Goal: Task Accomplishment & Management: Use online tool/utility

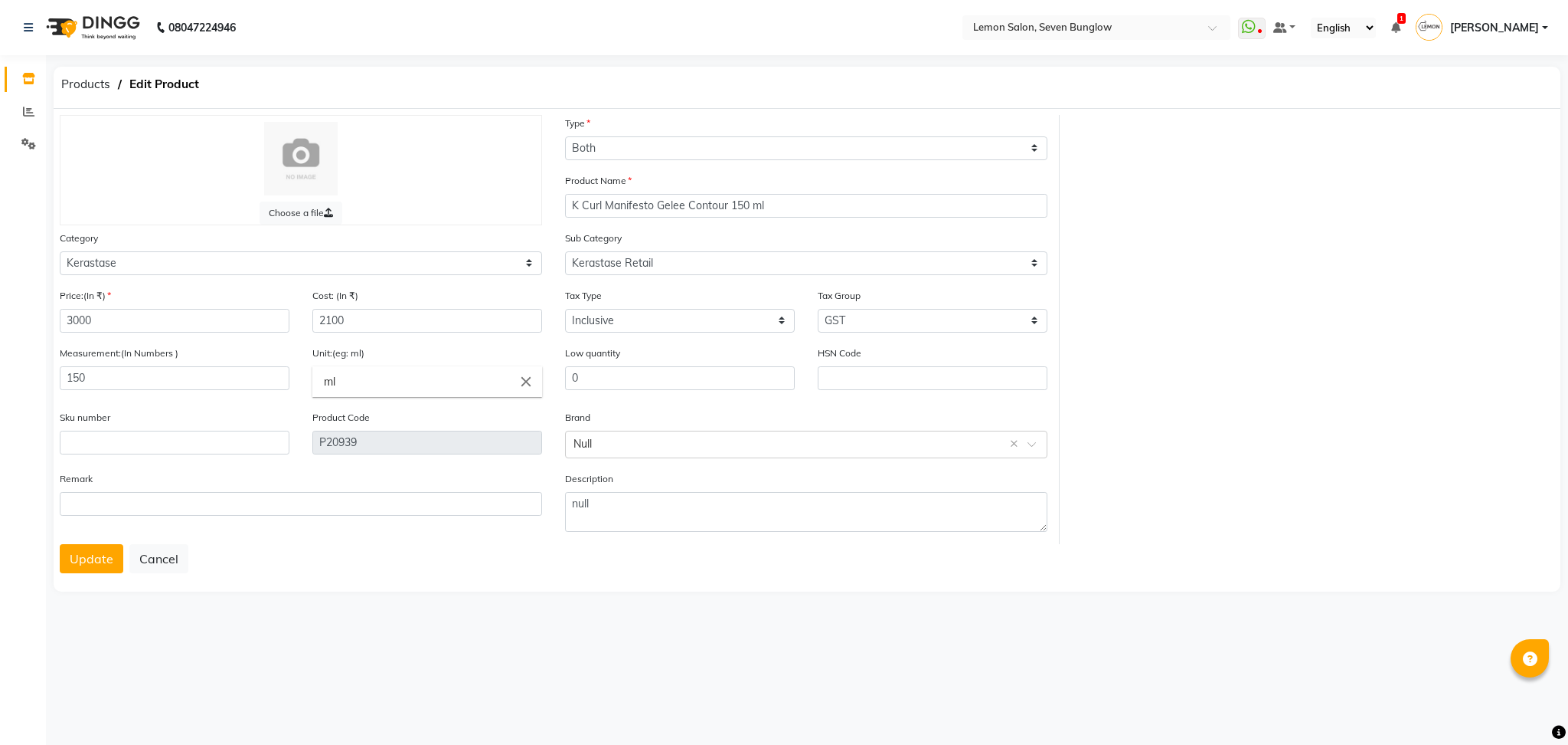
select select "B"
select select "213702150"
select select "2137021502"
select select "true"
select select "736"
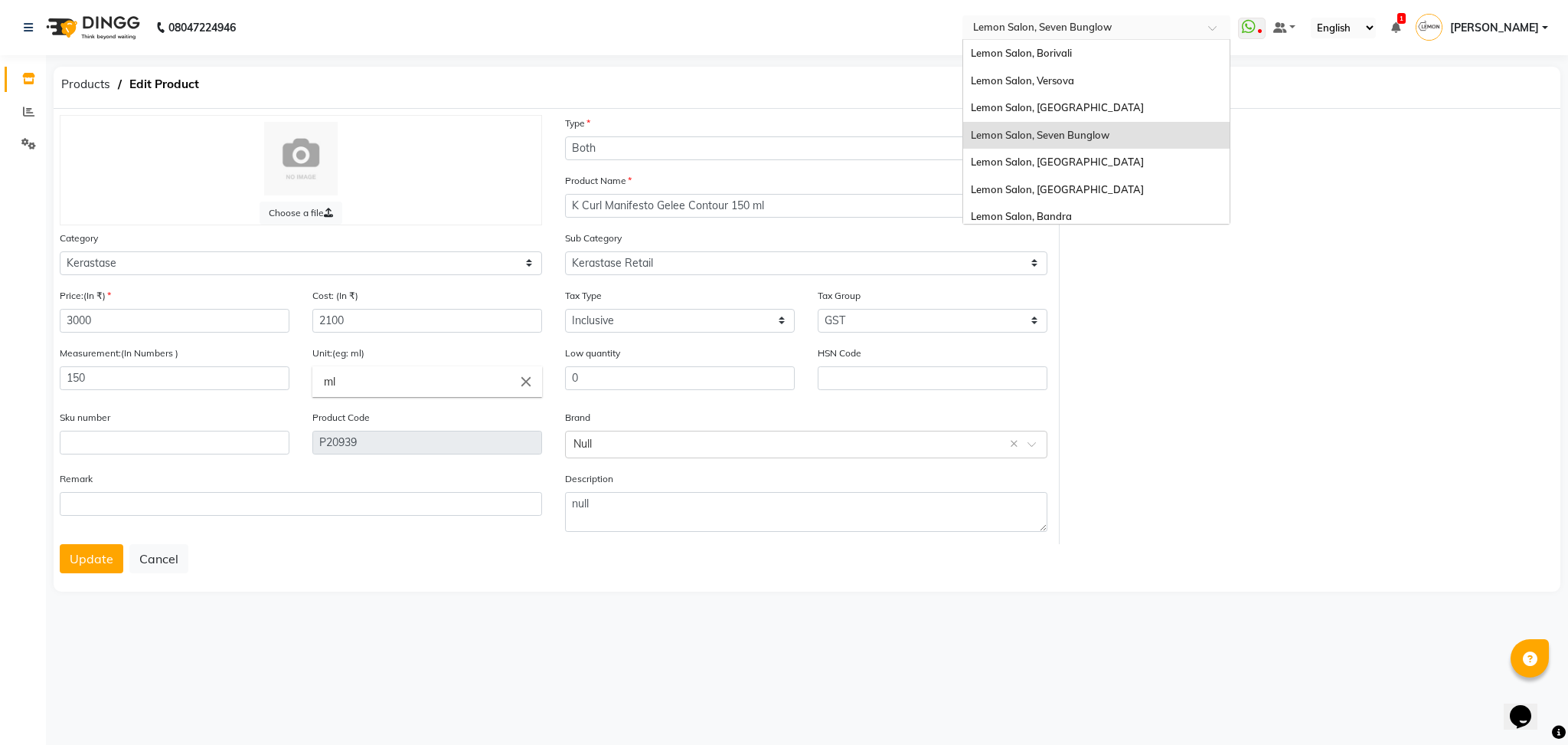
click at [1050, 33] on input "text" at bounding box center [1081, 27] width 222 height 15
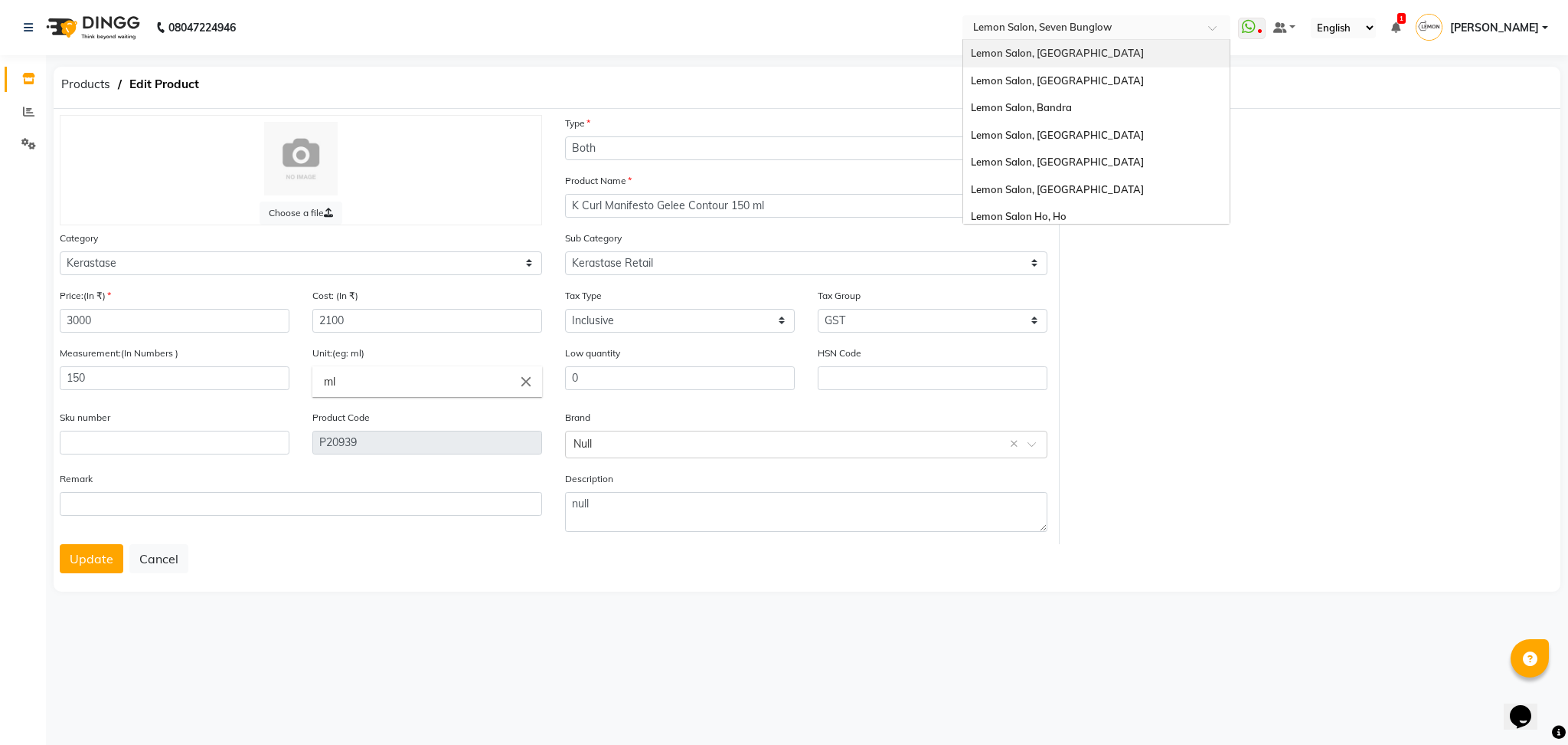
scroll to position [142, 0]
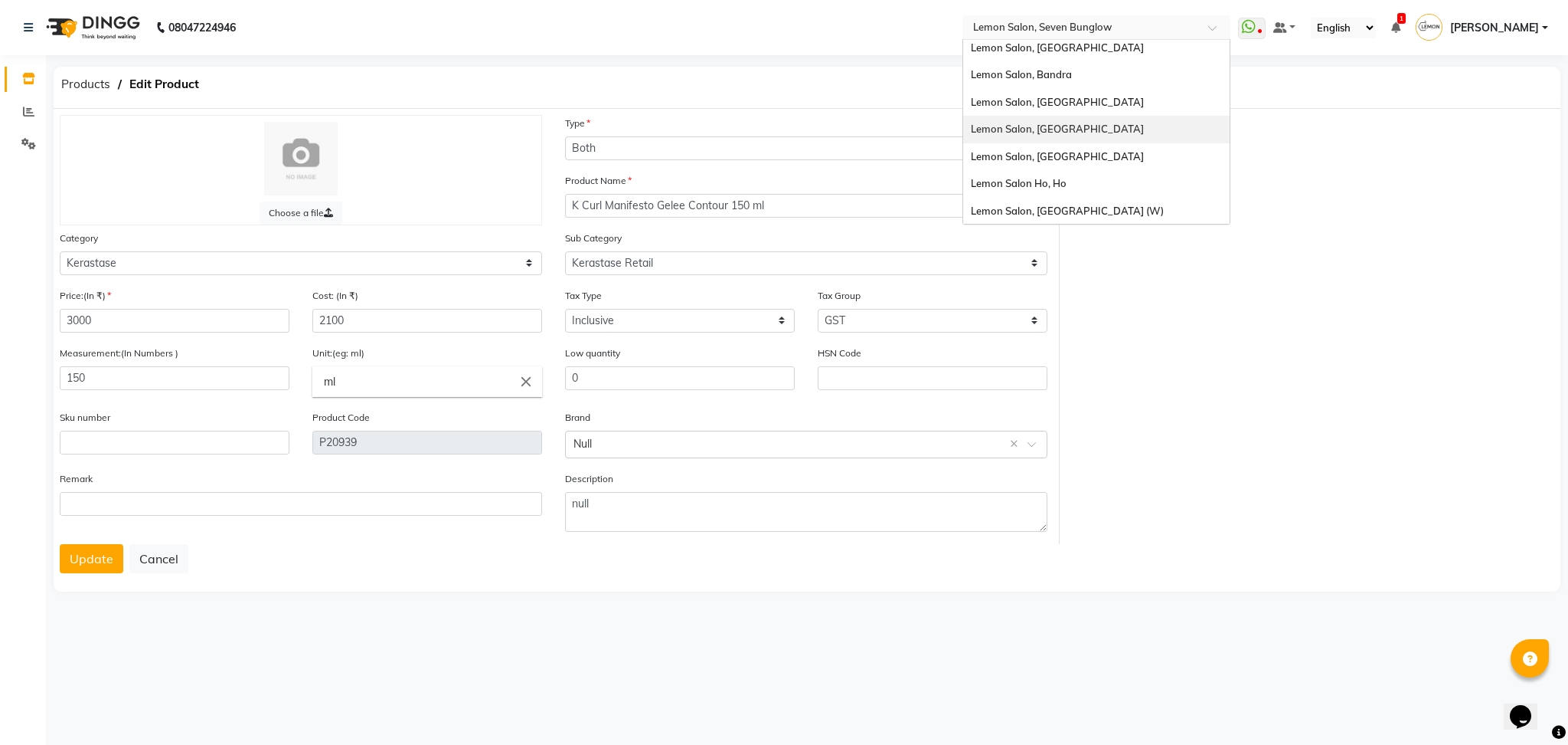
click at [1107, 129] on span "Lemon Salon, [GEOGRAPHIC_DATA]" at bounding box center [1057, 129] width 173 height 12
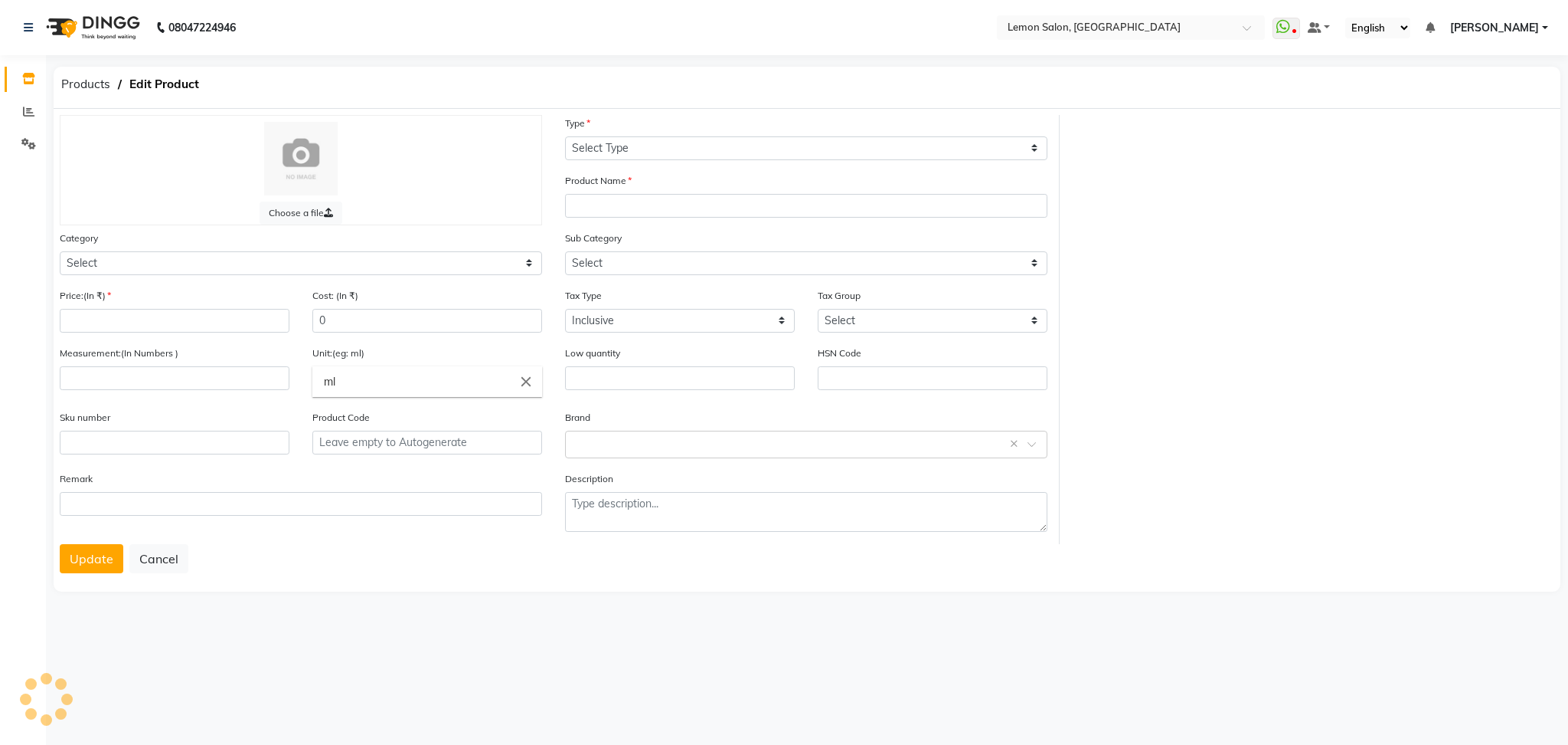
select select "true"
click at [84, 85] on span "Products" at bounding box center [85, 85] width 64 height 28
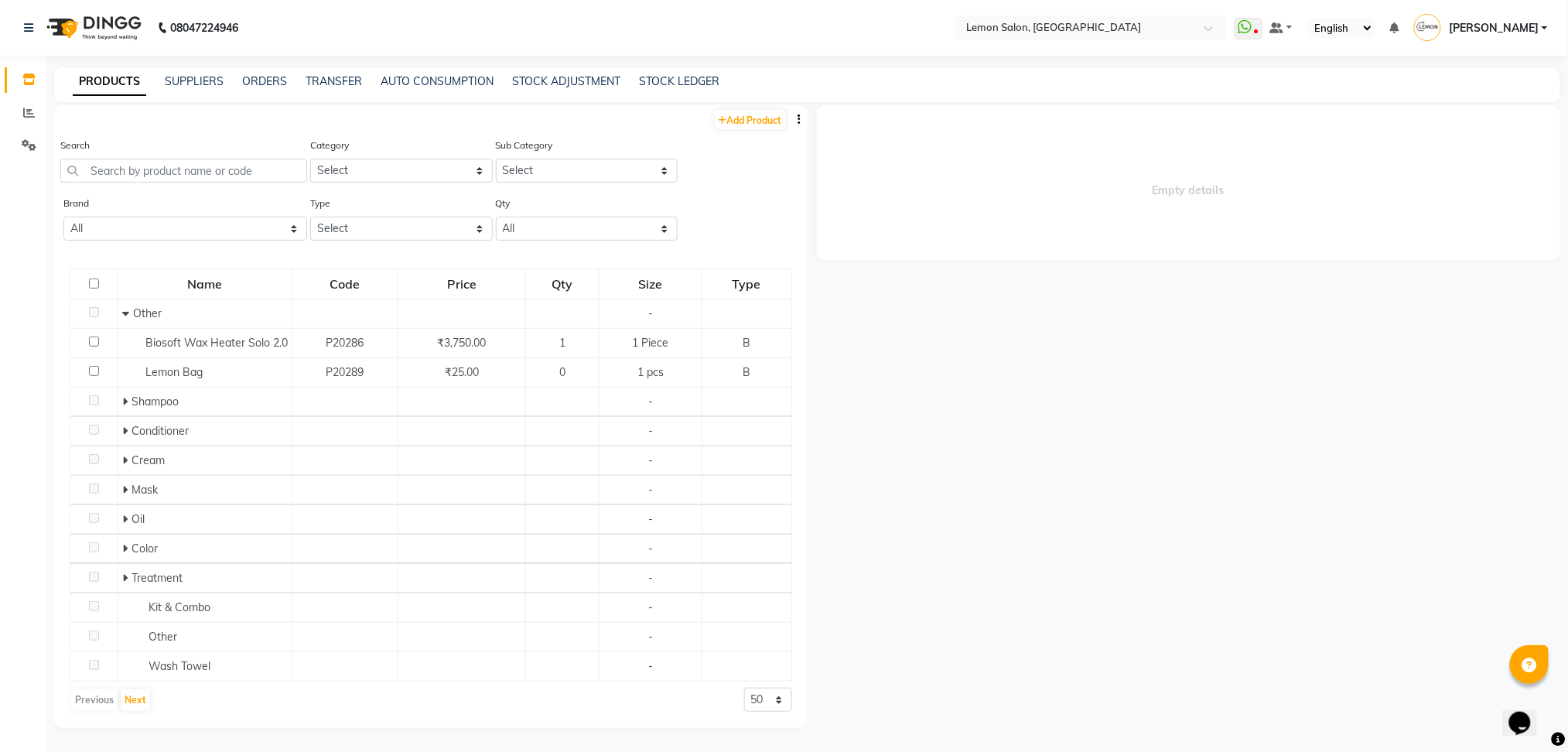
click at [573, 72] on div "PRODUCTS SUPPLIERS ORDERS TRANSFER AUTO CONSUMPTION STOCK ADJUSTMENT STOCK LEDG…" at bounding box center [807, 85] width 1506 height 35
click at [573, 75] on link "STOCK ADJUSTMENT" at bounding box center [567, 81] width 109 height 14
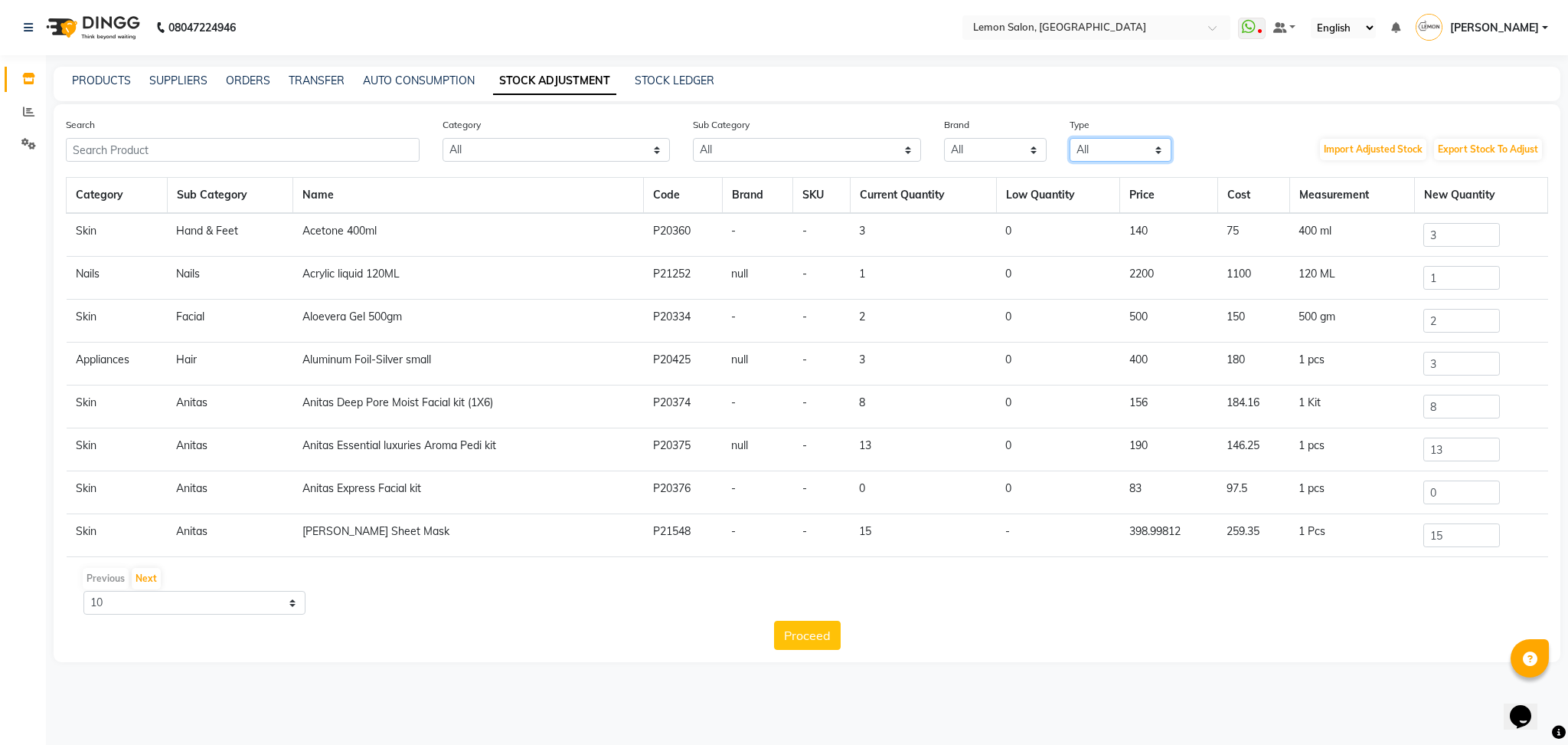
click at [1080, 141] on select "All Both Consumable Retail" at bounding box center [1120, 149] width 103 height 24
select select "C"
click at [1069, 138] on select "All Both Consumable Retail" at bounding box center [1120, 149] width 103 height 24
click at [1470, 149] on button "Export Stock To Adjust" at bounding box center [1487, 149] width 108 height 21
click at [89, 73] on link "PRODUCTS" at bounding box center [101, 80] width 59 height 14
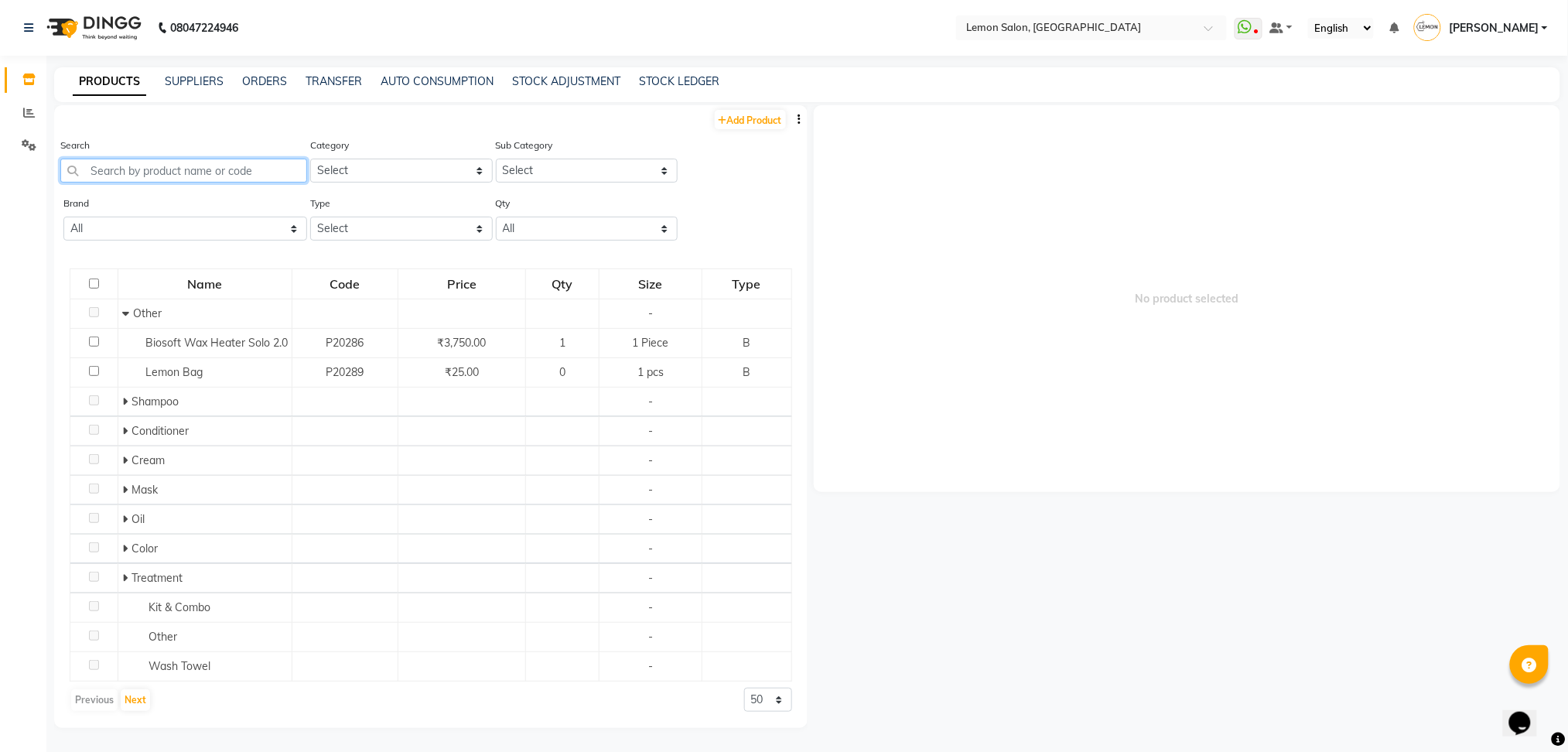
click at [190, 166] on input "text" at bounding box center [183, 170] width 247 height 24
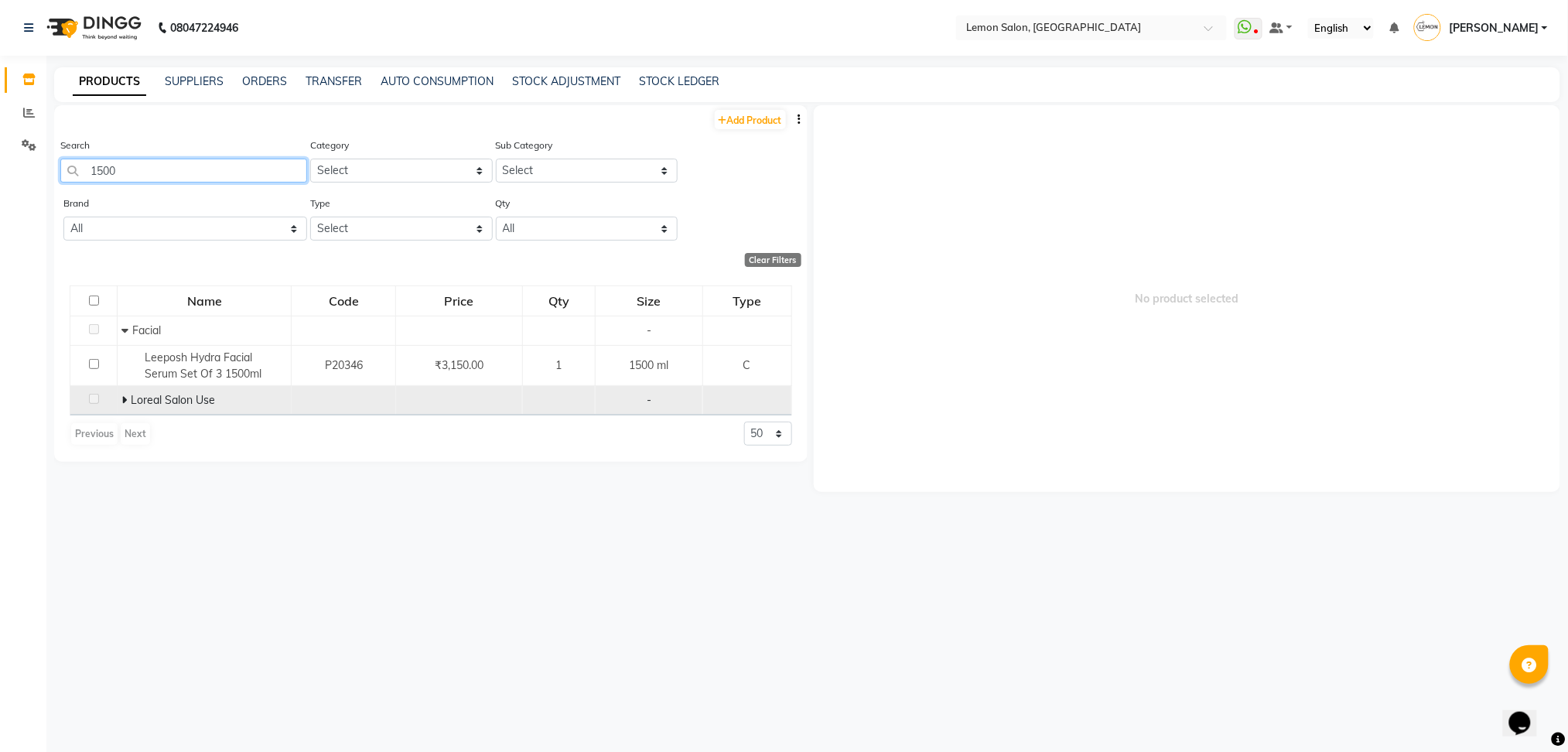
type input "1500"
click at [125, 400] on icon at bounding box center [124, 399] width 6 height 11
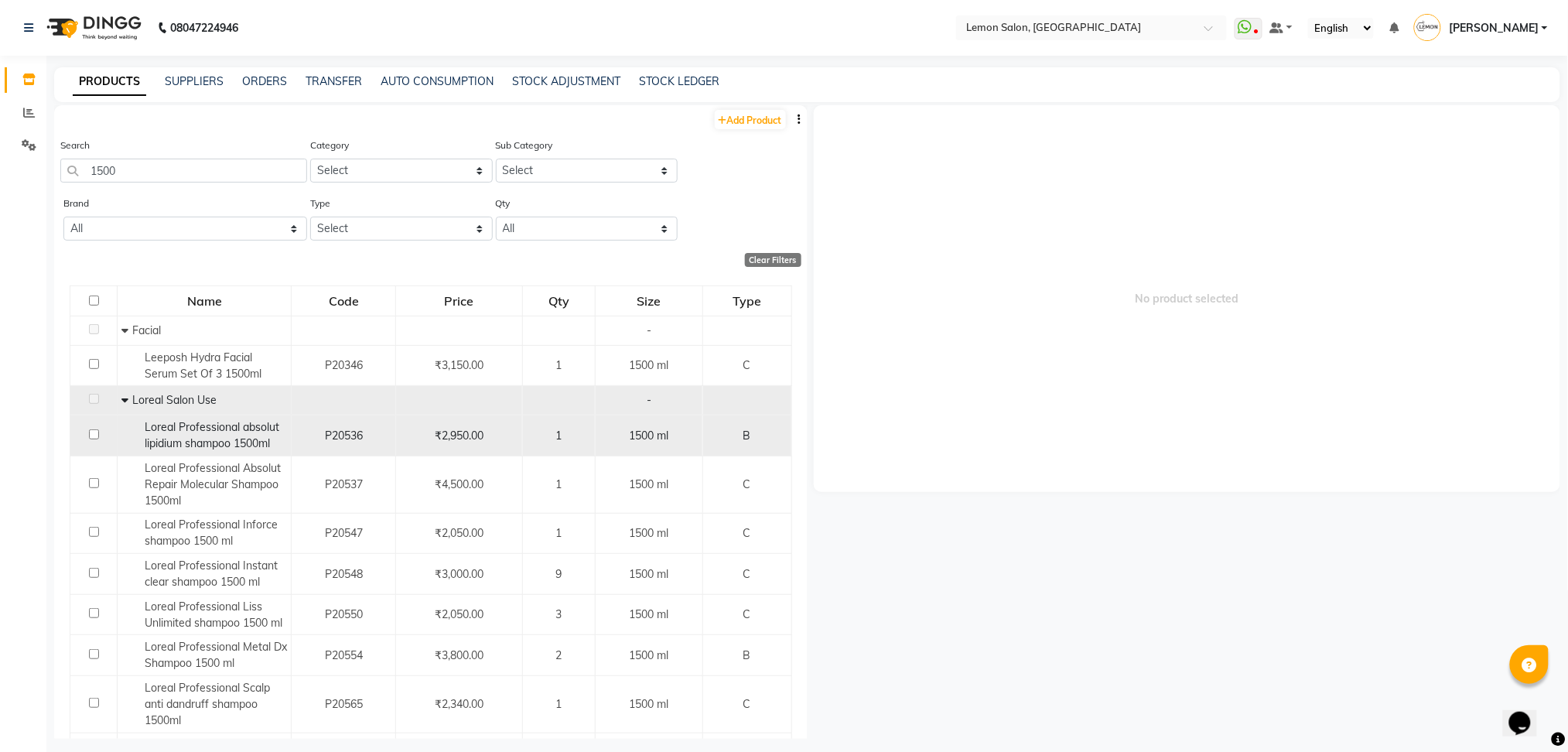
click at [219, 435] on div "Loreal Professional absolut lipidium shampoo 1500ml" at bounding box center [204, 436] width 165 height 33
select select
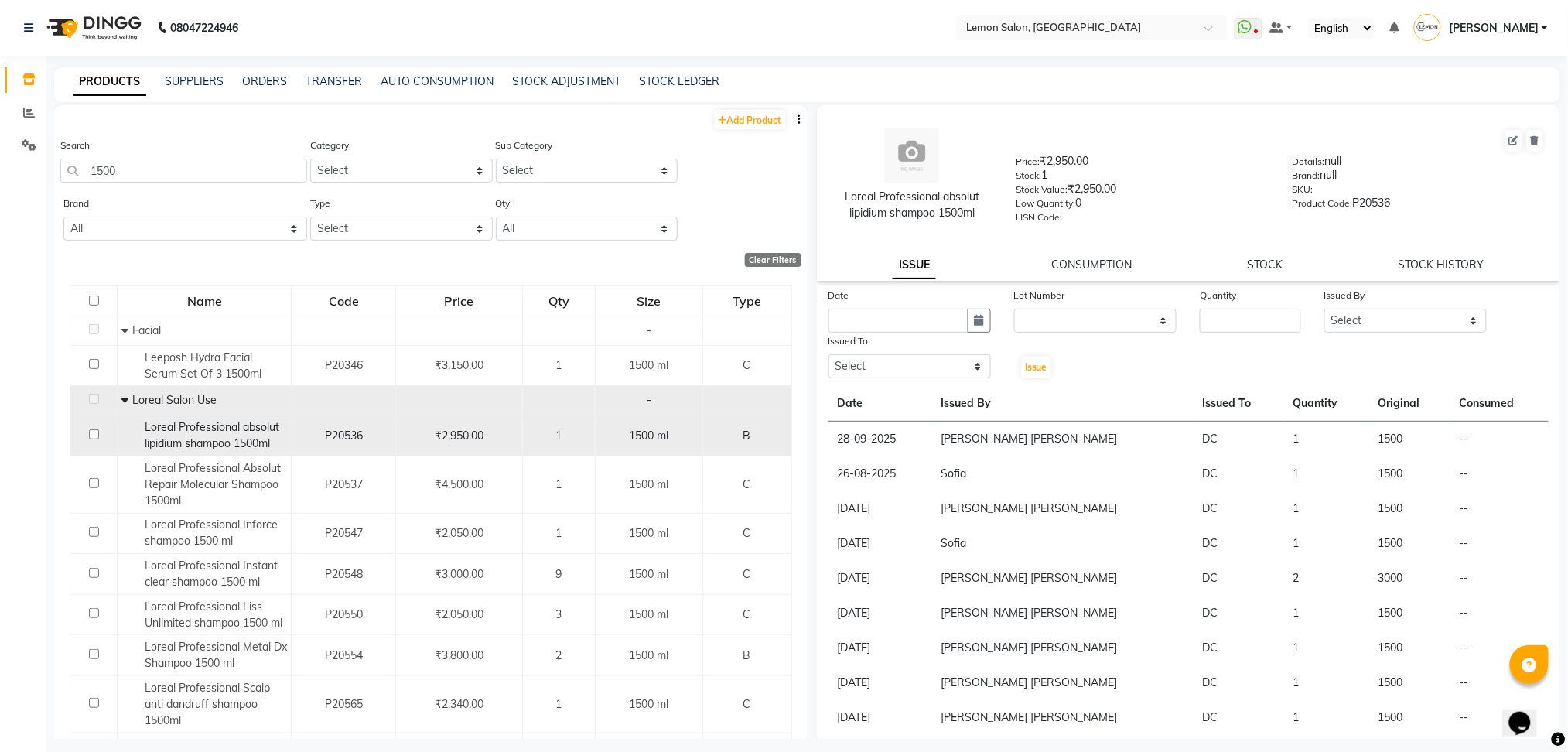
click at [139, 426] on div "Loreal Professional absolut lipidium shampoo 1500ml" at bounding box center [204, 436] width 165 height 33
click at [122, 427] on div "Loreal Professional absolut lipidium shampoo 1500ml" at bounding box center [204, 436] width 165 height 33
click at [135, 427] on div "Loreal Professional absolut lipidium shampoo 1500ml" at bounding box center [204, 436] width 165 height 33
drag, startPoint x: 145, startPoint y: 425, endPoint x: 273, endPoint y: 440, distance: 128.9
click at [273, 440] on div "Loreal Professional absolut lipidium shampoo 1500ml" at bounding box center [204, 436] width 165 height 33
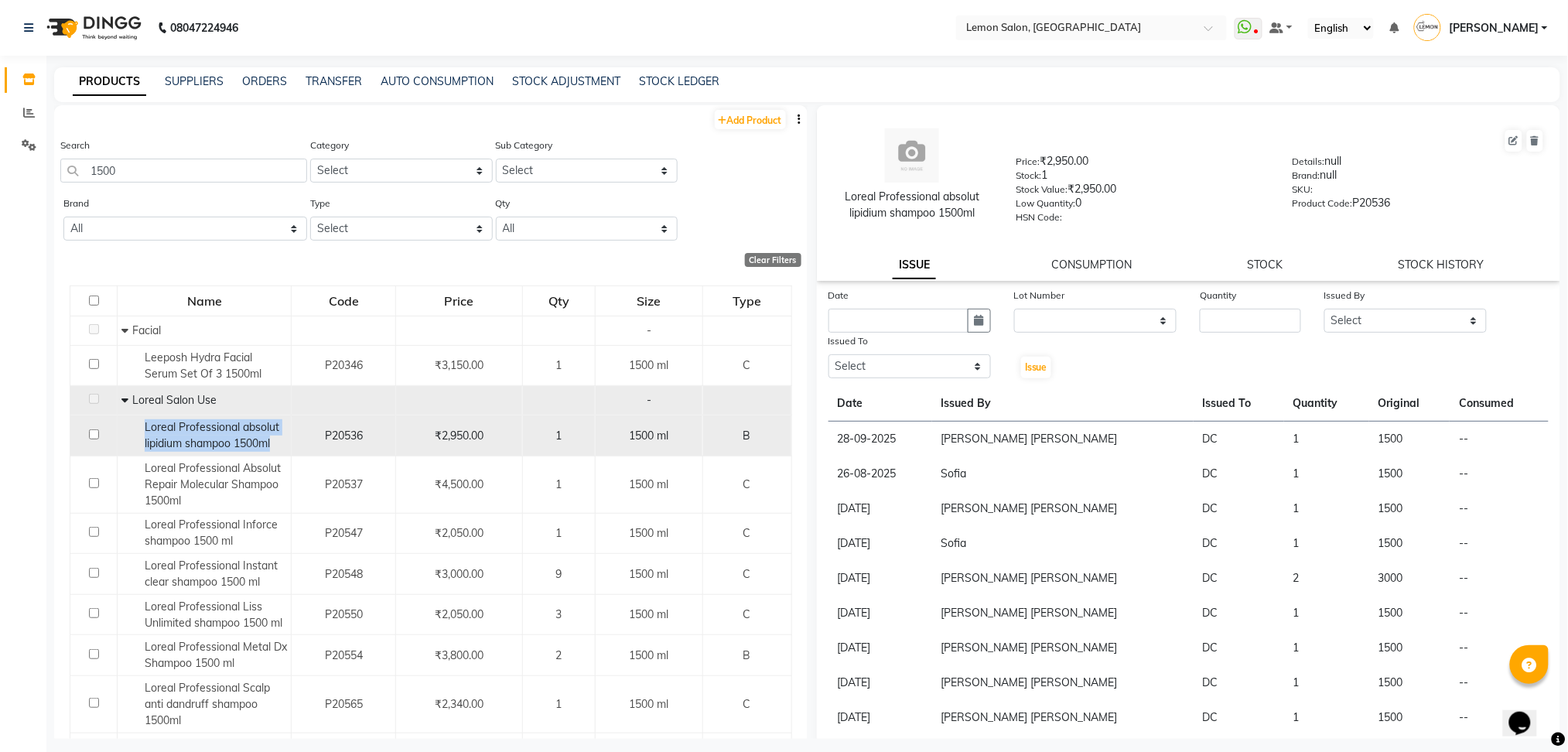
copy span "Loreal Professional absolut lipidium shampoo 1500ml"
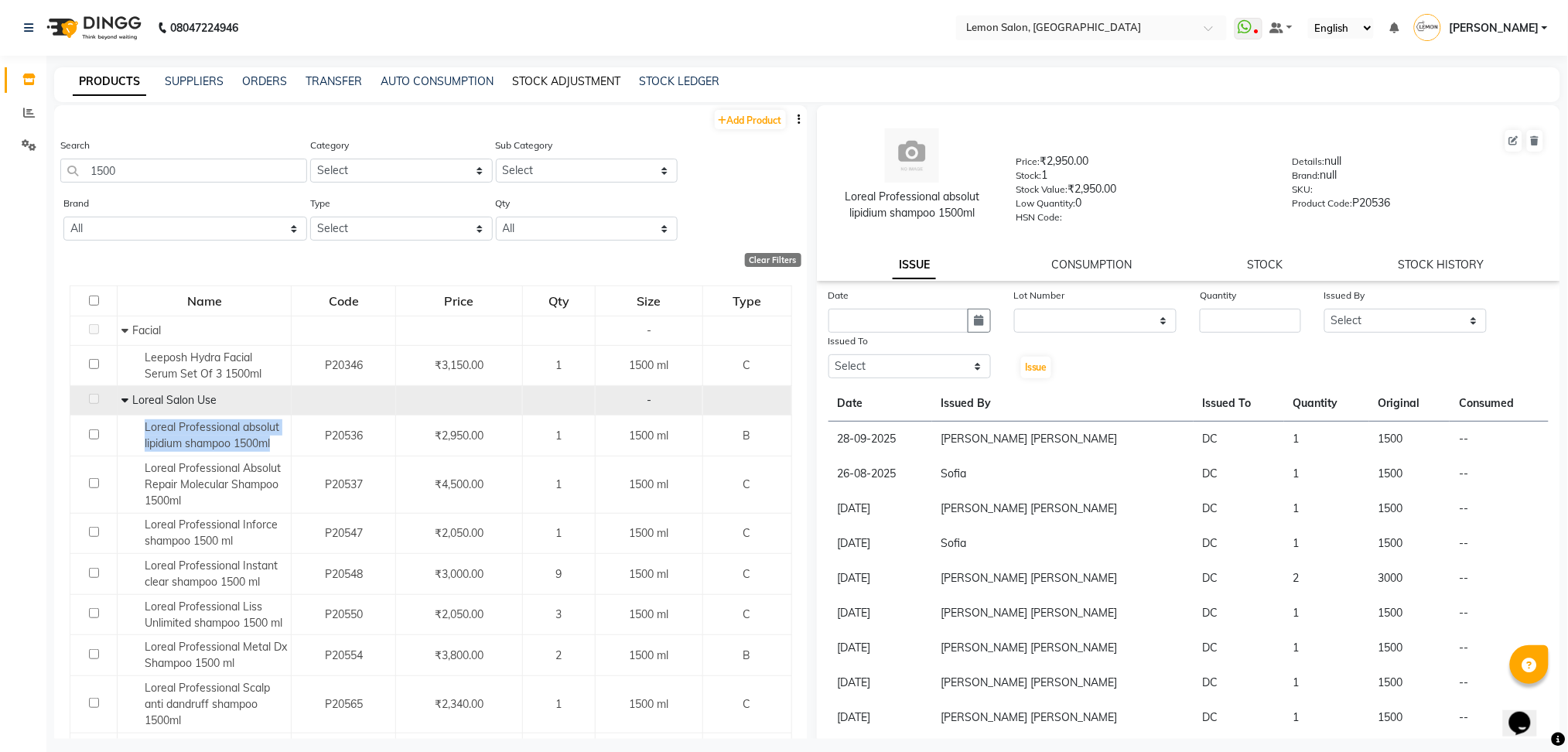
click at [580, 76] on link "STOCK ADJUSTMENT" at bounding box center [567, 81] width 109 height 14
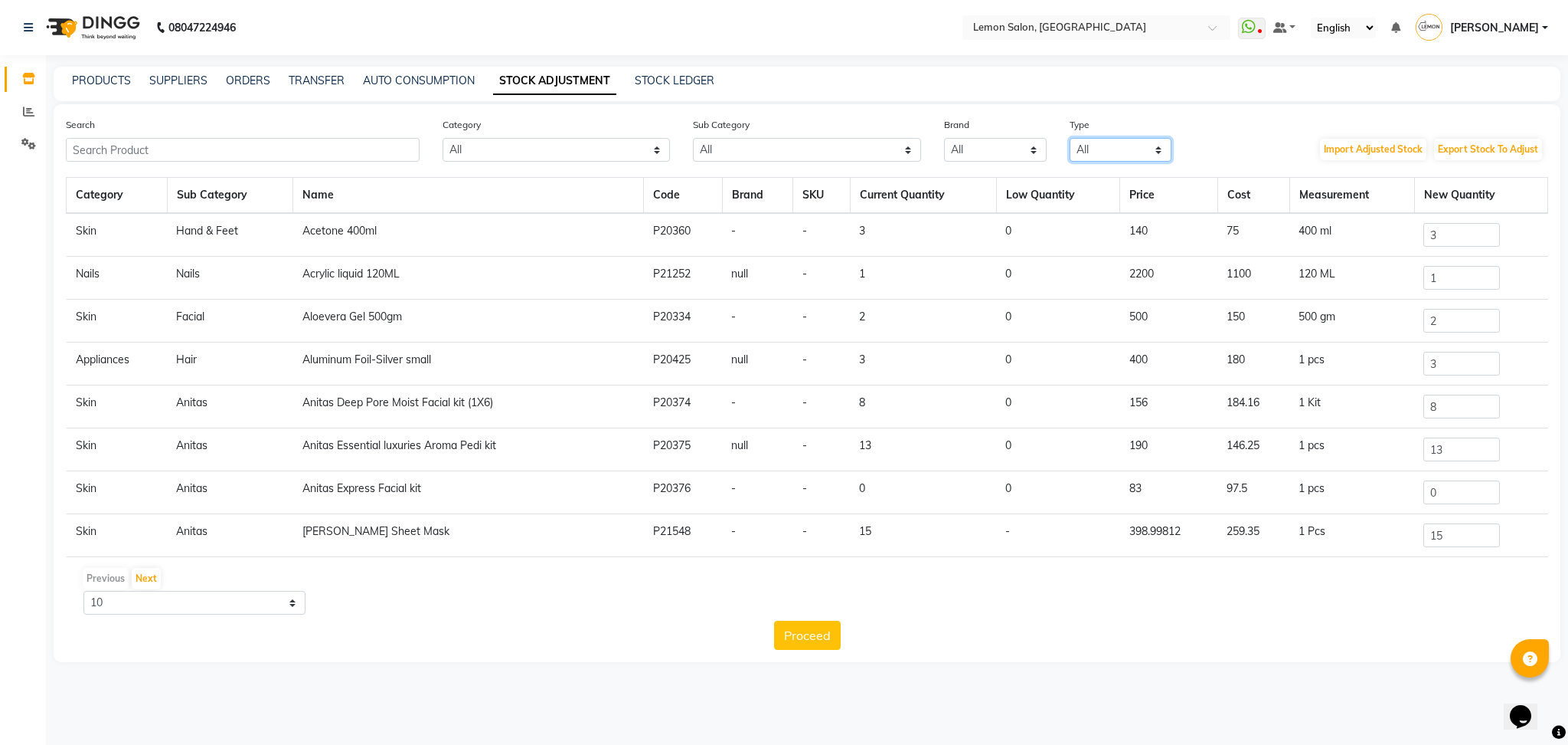
click at [1095, 158] on select "All Both Consumable Retail" at bounding box center [1120, 149] width 103 height 24
select select "B"
click at [1069, 138] on select "All Both Consumable Retail" at bounding box center [1120, 149] width 103 height 24
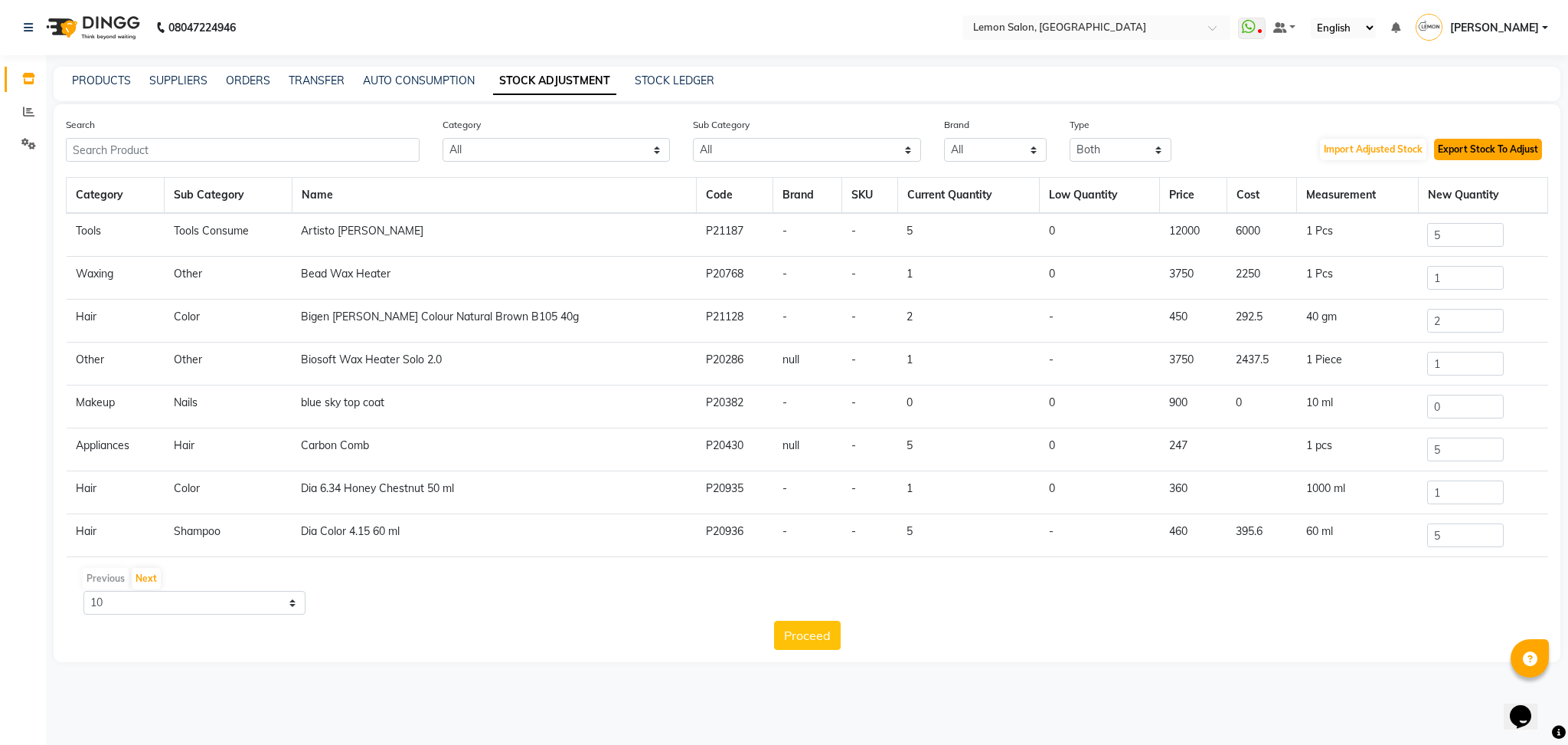
click at [1496, 149] on button "Export Stock To Adjust" at bounding box center [1487, 149] width 108 height 21
